Goal: Task Accomplishment & Management: Complete application form

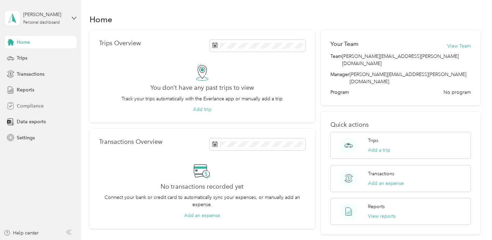
click at [35, 106] on span "Compliance" at bounding box center [30, 105] width 27 height 7
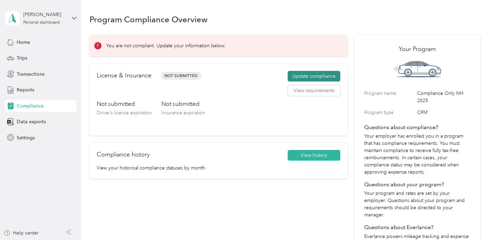
click at [317, 77] on button "Update compliance" at bounding box center [314, 76] width 53 height 11
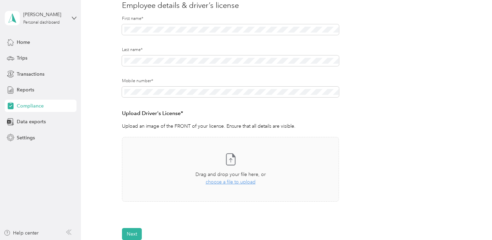
scroll to position [93, 0]
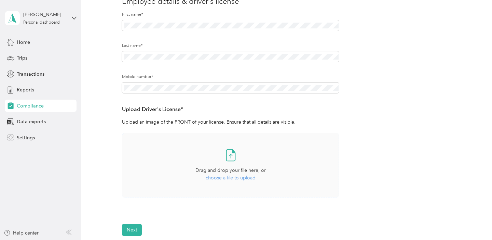
click at [234, 178] on span "choose a file to upload" at bounding box center [231, 178] width 50 height 6
click at [236, 179] on span "choose a file to upload" at bounding box center [231, 178] width 50 height 6
click at [226, 178] on span "choose a file to upload" at bounding box center [231, 178] width 50 height 6
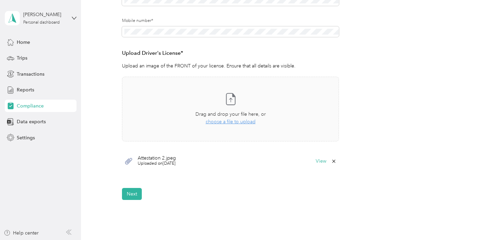
scroll to position [163, 0]
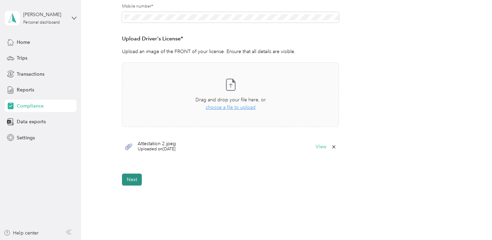
click at [138, 177] on button "Next" at bounding box center [132, 179] width 20 height 12
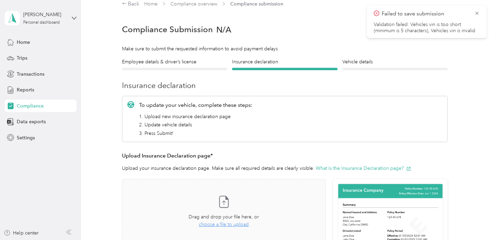
scroll to position [8, 0]
click at [222, 225] on span "choose a file to upload" at bounding box center [224, 225] width 50 height 6
click at [227, 224] on span "choose a file to upload" at bounding box center [224, 225] width 50 height 6
click at [241, 224] on span "choose a file to upload" at bounding box center [224, 225] width 50 height 6
click at [239, 225] on span "choose a file to upload" at bounding box center [224, 225] width 50 height 6
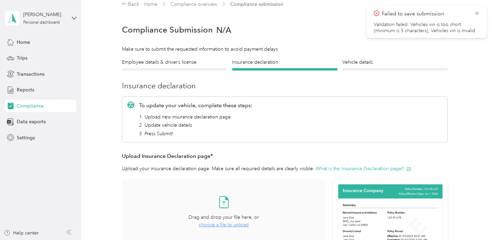
click at [237, 224] on span "choose a file to upload" at bounding box center [224, 225] width 50 height 6
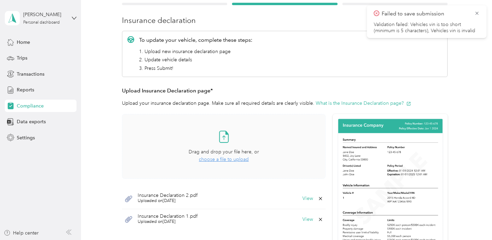
scroll to position [74, 0]
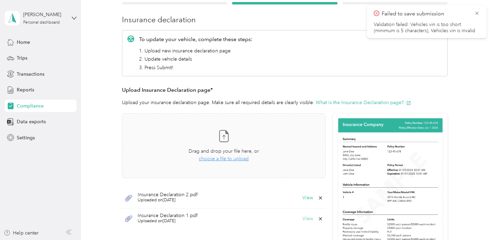
click at [312, 217] on button "View" at bounding box center [308, 218] width 11 height 5
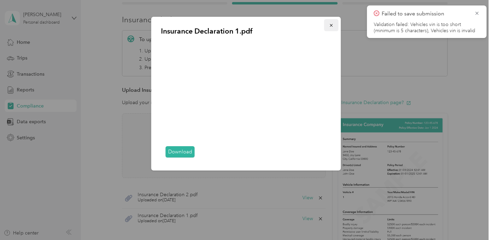
click at [331, 24] on icon "button" at bounding box center [331, 25] width 5 height 5
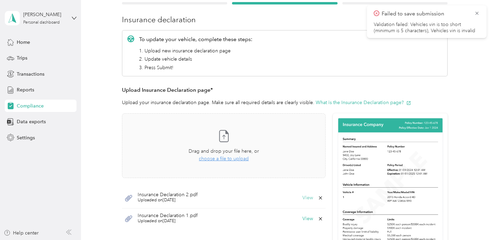
click at [308, 198] on button "View" at bounding box center [308, 197] width 11 height 5
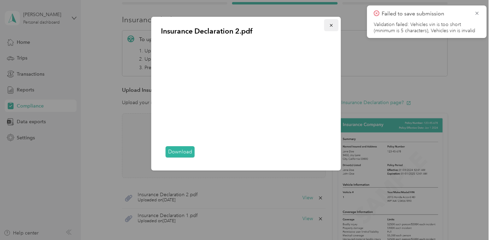
click at [331, 24] on icon "button" at bounding box center [331, 25] width 3 height 3
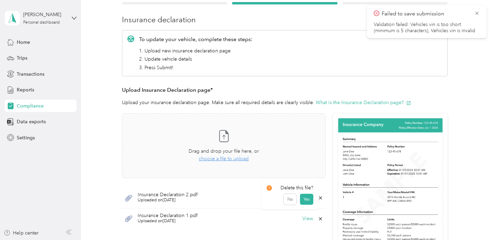
click at [322, 197] on icon at bounding box center [320, 197] width 3 height 3
click at [305, 202] on button "Yes" at bounding box center [306, 202] width 13 height 11
click at [322, 197] on icon at bounding box center [320, 197] width 3 height 3
click at [308, 204] on button "Yes" at bounding box center [306, 202] width 13 height 11
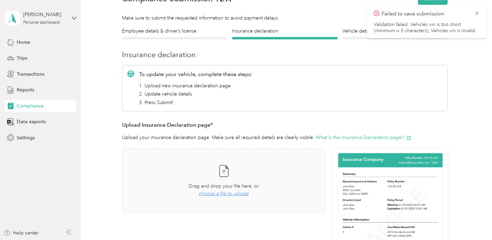
scroll to position [0, 0]
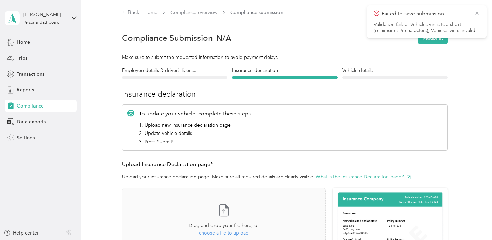
click at [382, 77] on div at bounding box center [395, 77] width 105 height 2
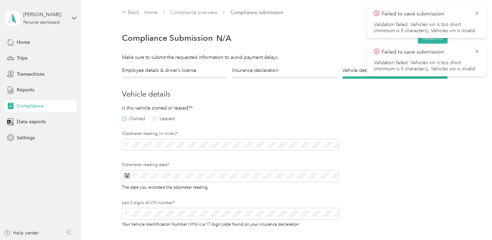
click at [125, 120] on label "Owned" at bounding box center [133, 118] width 23 height 5
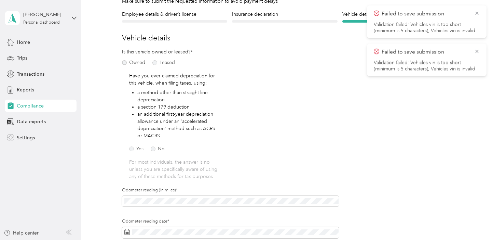
scroll to position [60, 0]
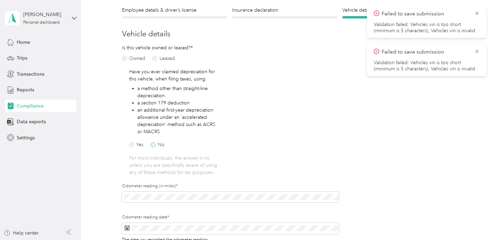
click at [153, 144] on label "No" at bounding box center [158, 144] width 14 height 5
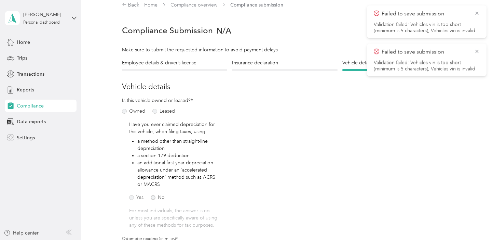
scroll to position [0, 0]
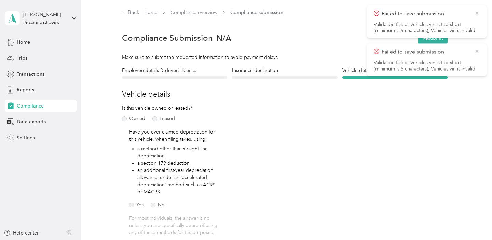
click at [478, 13] on icon at bounding box center [477, 13] width 5 height 6
click at [477, 12] on icon at bounding box center [477, 13] width 5 height 6
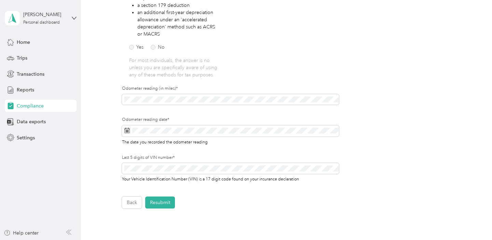
scroll to position [226, 0]
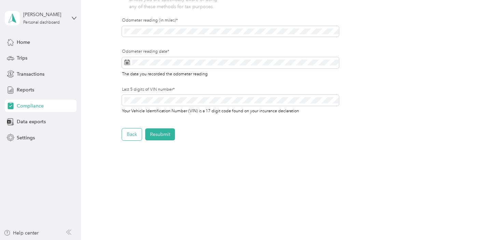
click at [135, 133] on button "Back" at bounding box center [132, 134] width 20 height 12
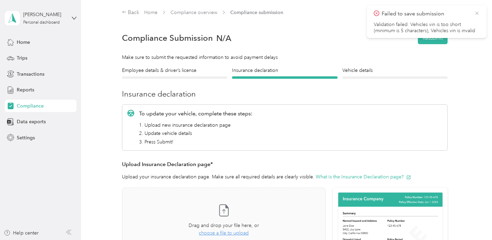
click at [478, 13] on icon at bounding box center [477, 13] width 5 height 6
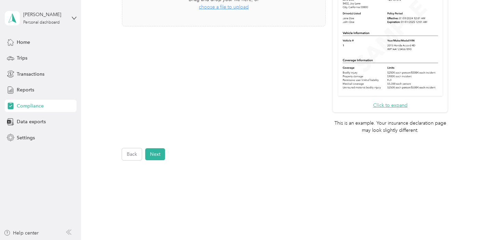
scroll to position [246, 0]
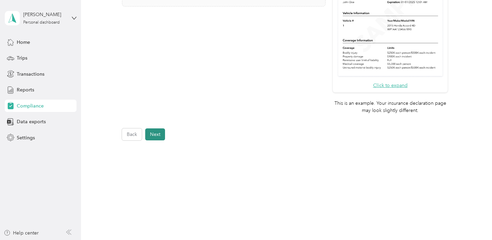
click at [150, 137] on button "Next" at bounding box center [155, 134] width 20 height 12
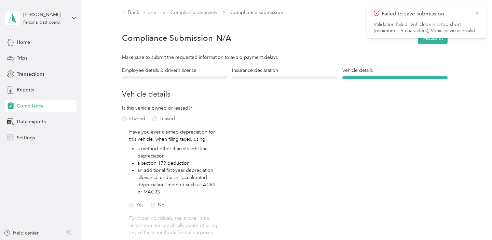
click at [476, 13] on icon at bounding box center [477, 13] width 5 height 6
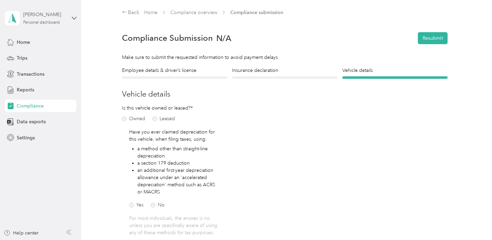
click at [44, 16] on div "[PERSON_NAME]" at bounding box center [44, 14] width 43 height 7
click at [28, 56] on div "Log out" at bounding box center [116, 54] width 212 height 12
